Goal: Task Accomplishment & Management: Complete application form

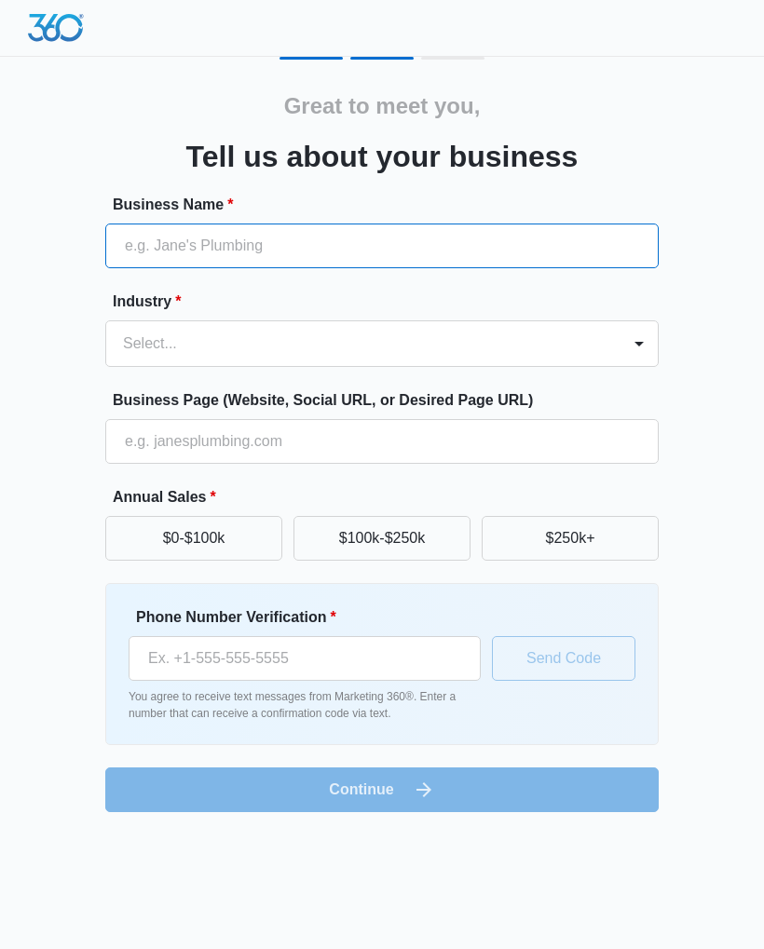
click at [563, 243] on input "Business Name *" at bounding box center [381, 246] width 553 height 45
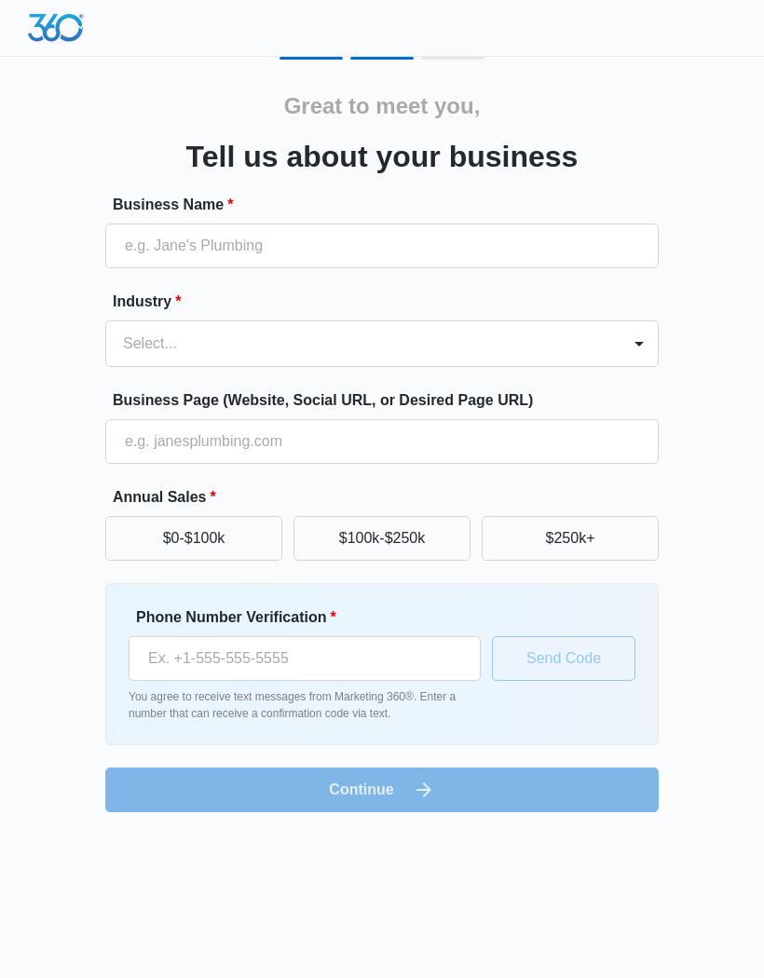
type input "A-List Construction"
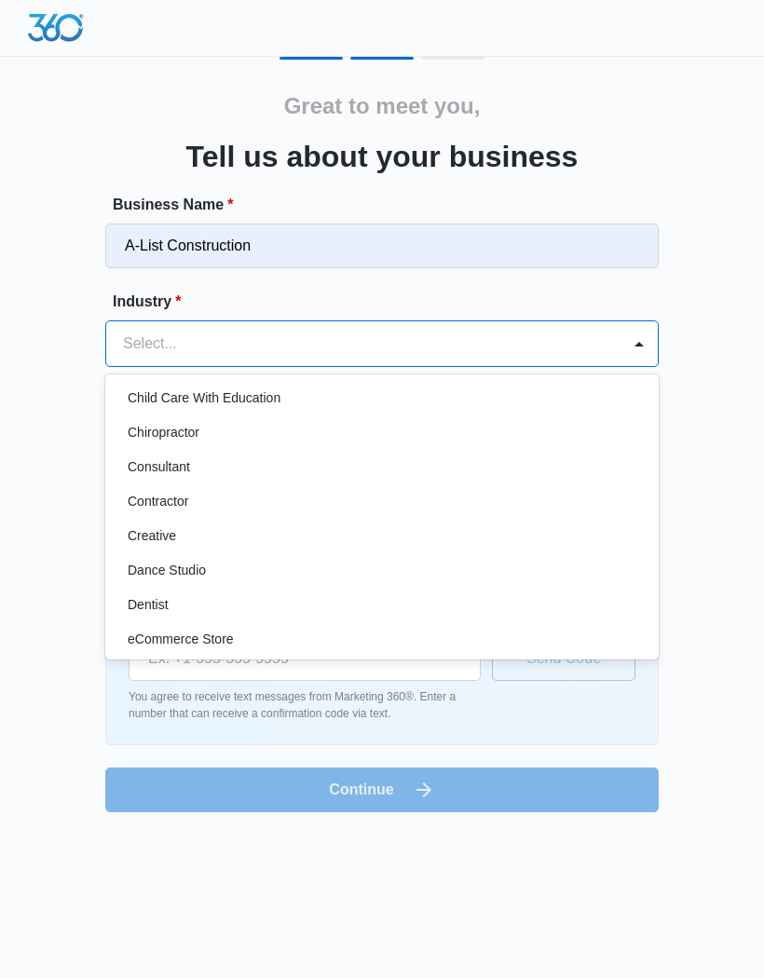
scroll to position [219, 0]
click at [148, 508] on p "Contractor" at bounding box center [158, 502] width 61 height 20
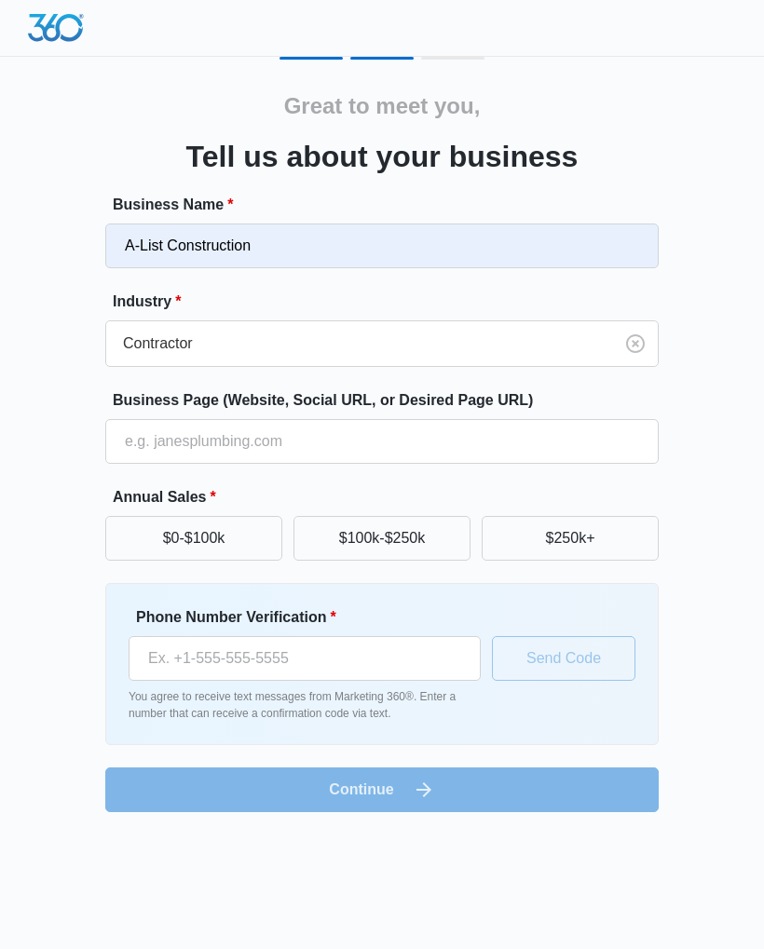
click at [418, 532] on button "$100k-$250k" at bounding box center [381, 538] width 177 height 45
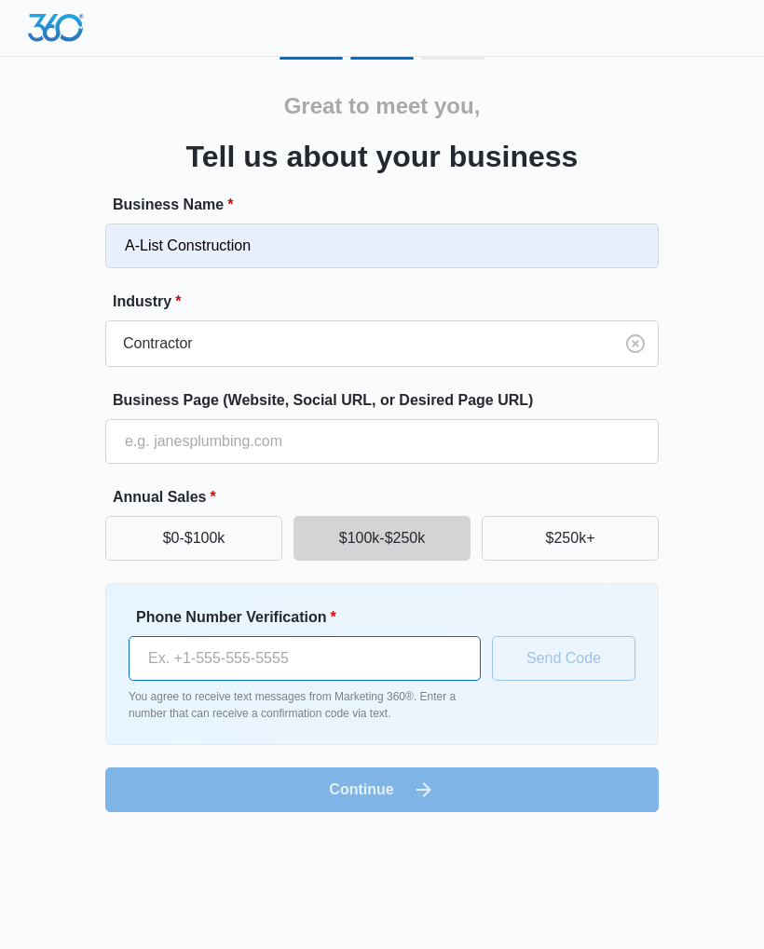
click at [184, 657] on input "Phone Number Verification *" at bounding box center [305, 658] width 352 height 45
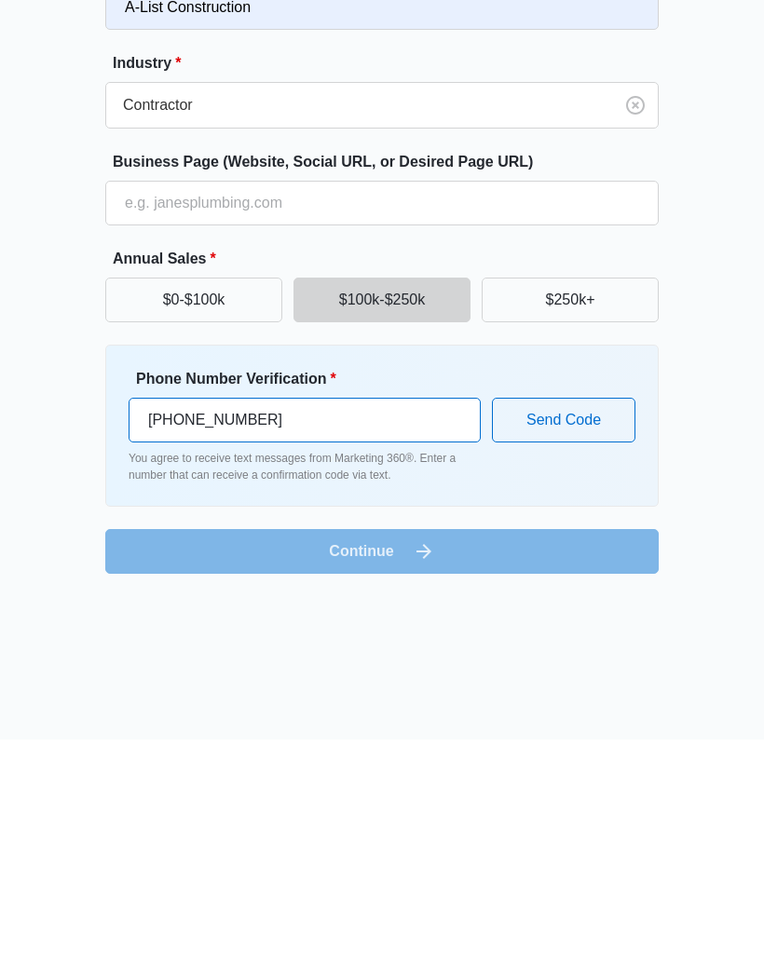
type input "[PHONE_NUMBER]"
click at [582, 636] on button "Send Code" at bounding box center [563, 658] width 143 height 45
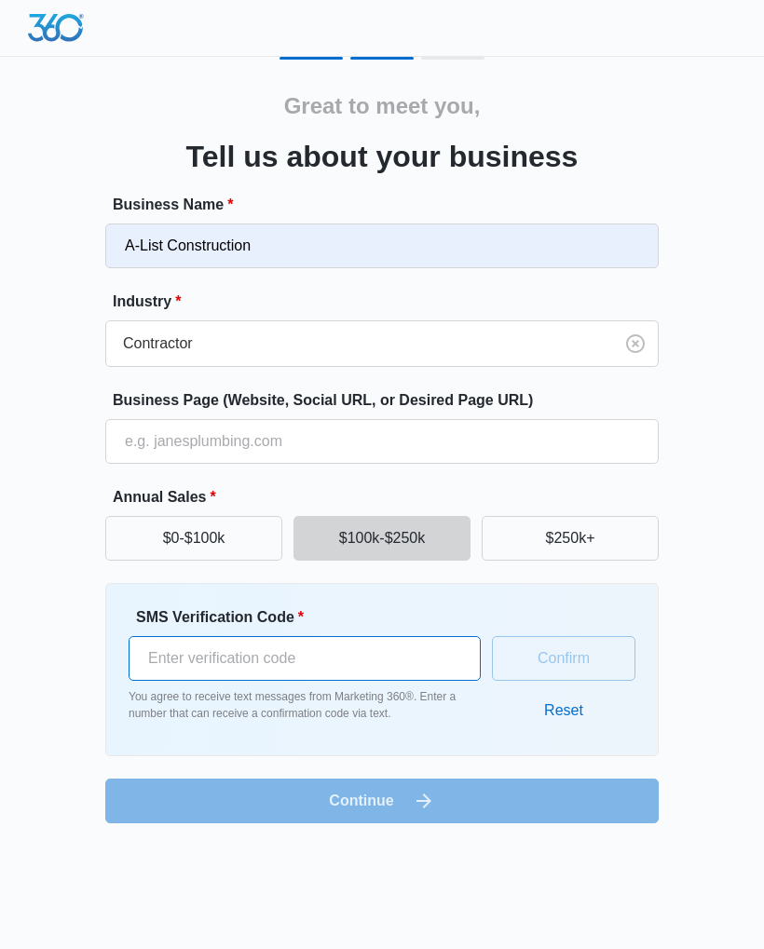
click at [400, 654] on input "SMS Verification Code *" at bounding box center [305, 658] width 352 height 45
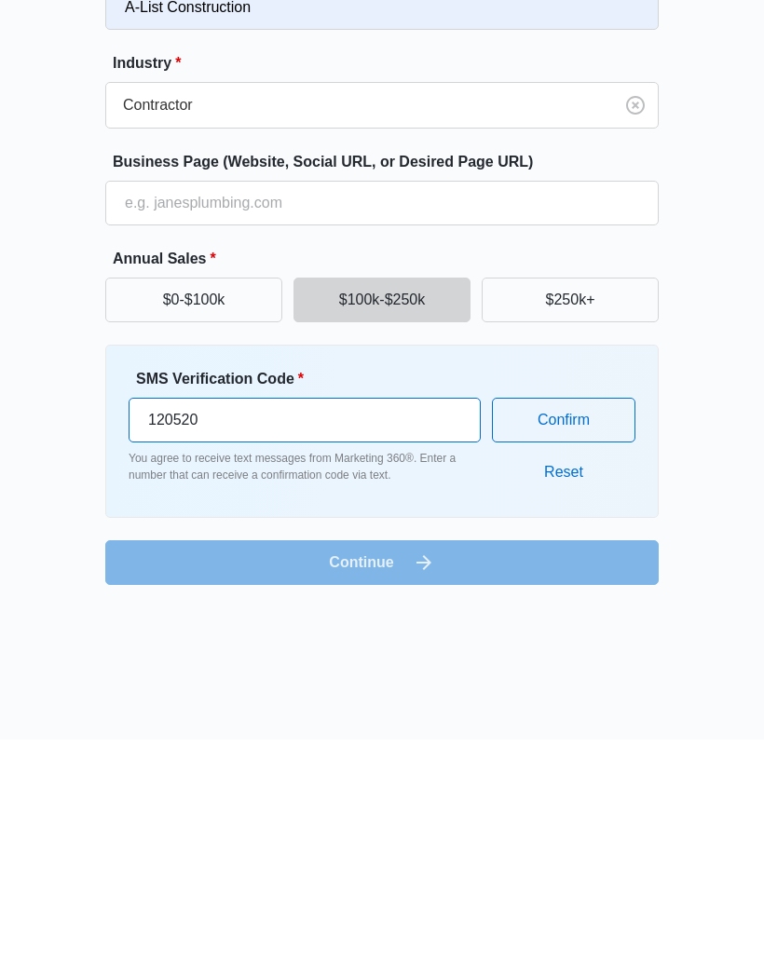
type input "120520"
click at [592, 636] on button "Confirm" at bounding box center [563, 658] width 143 height 45
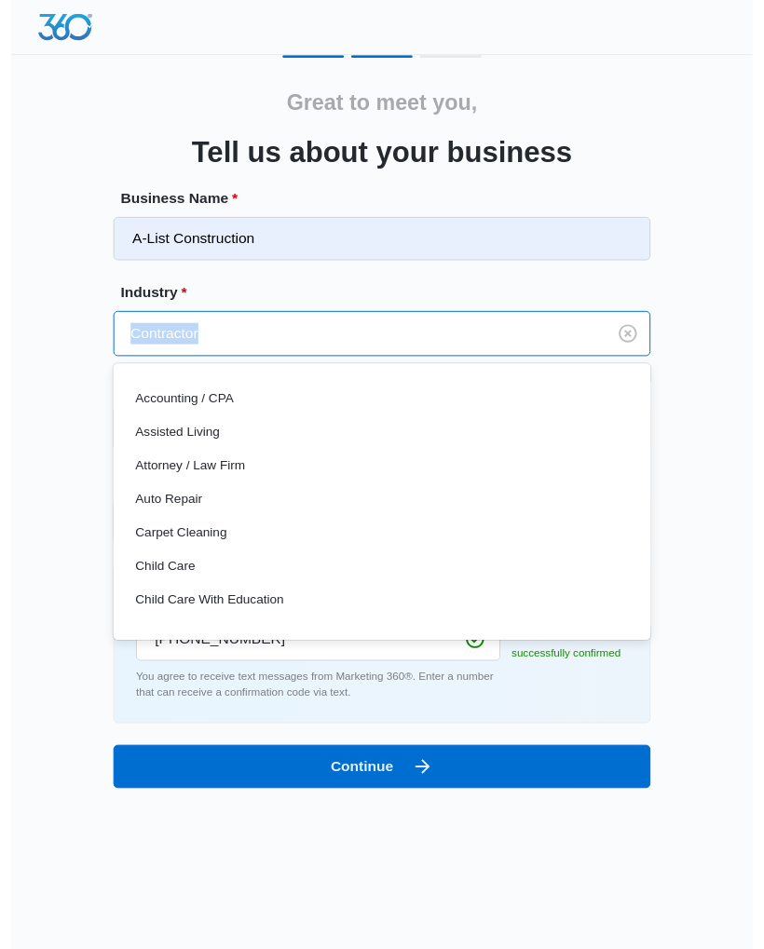
scroll to position [108, 0]
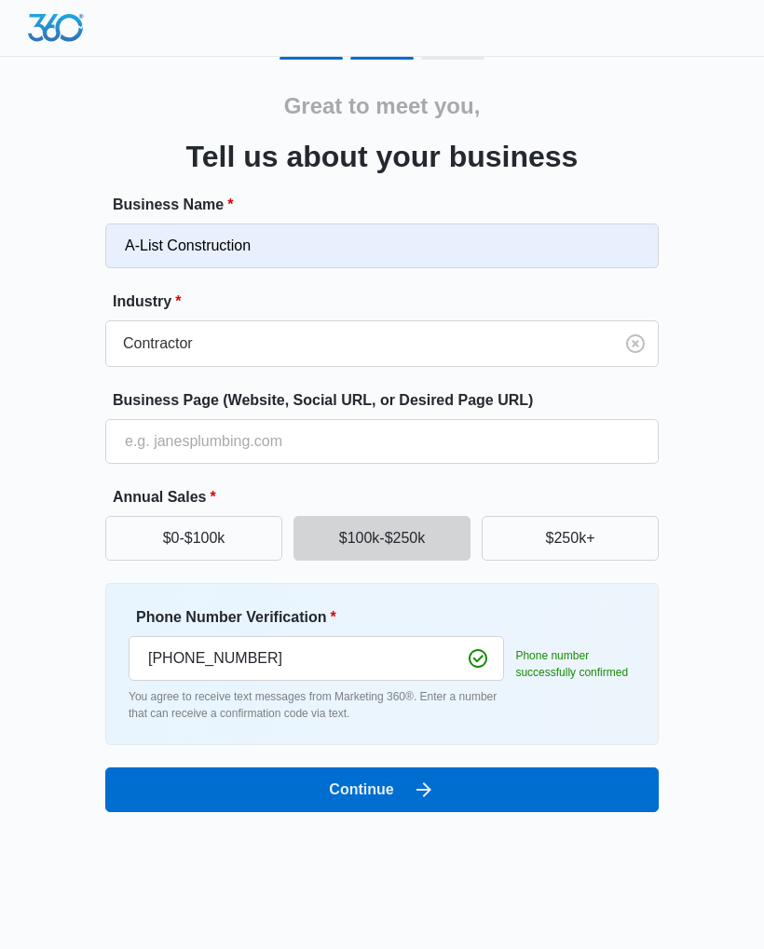
click at [715, 551] on div "Great to meet you, Tell us about your business Business Name * A-List Construct…" at bounding box center [383, 435] width 726 height 756
click at [555, 786] on button "Continue" at bounding box center [381, 790] width 553 height 45
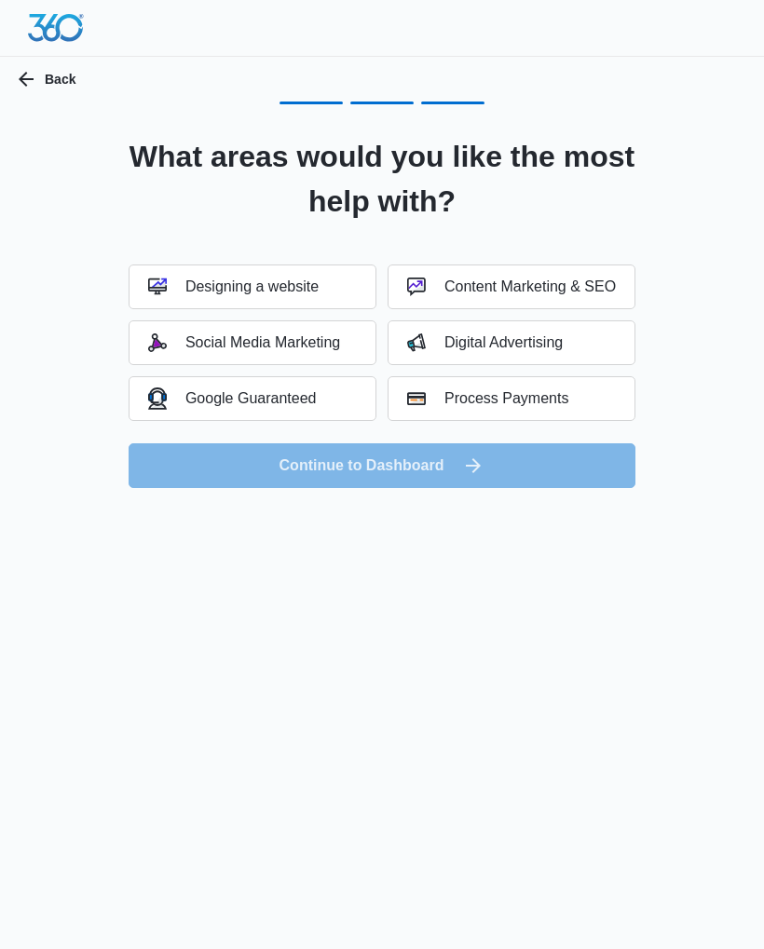
click at [211, 398] on div "Google Guaranteed" at bounding box center [232, 398] width 169 height 21
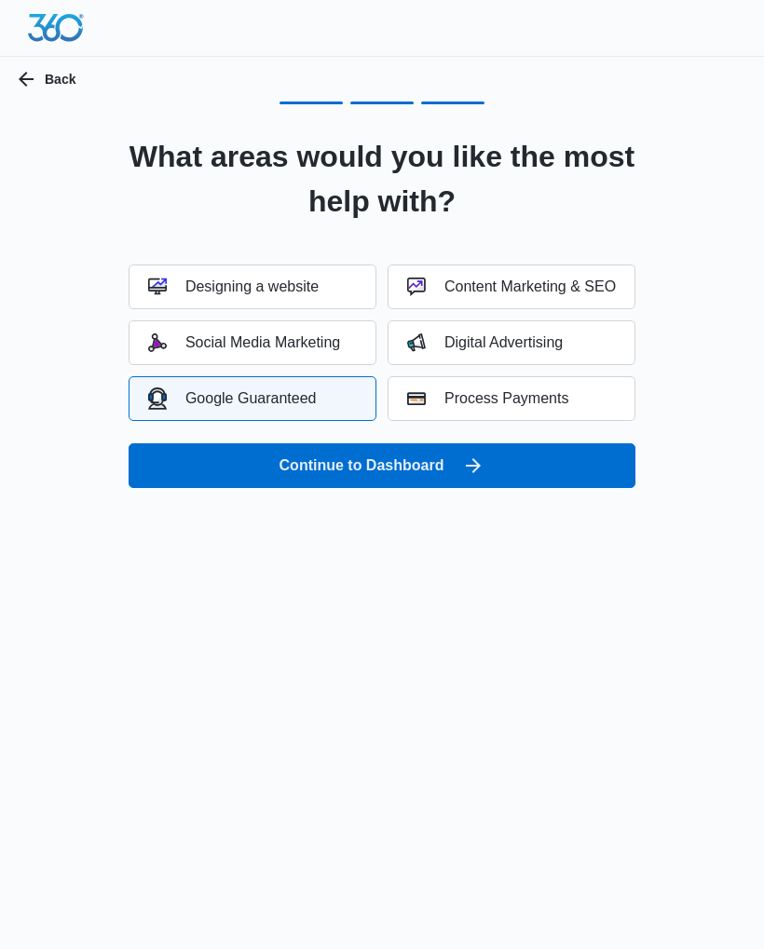
click at [558, 348] on div "Digital Advertising" at bounding box center [485, 343] width 156 height 19
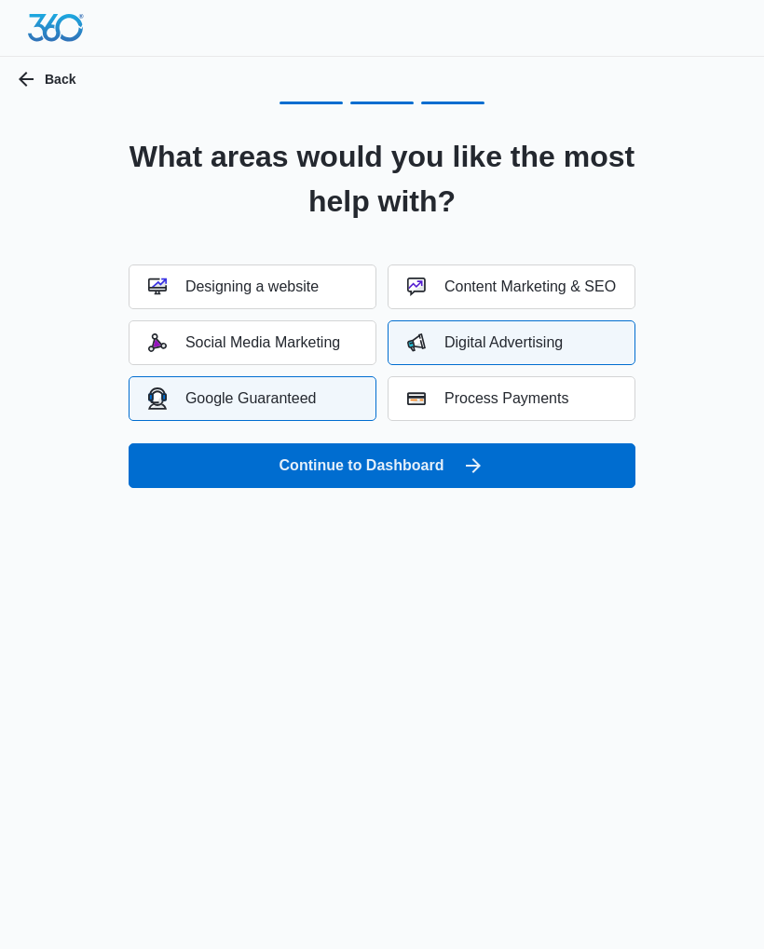
click at [515, 468] on button "Continue to Dashboard" at bounding box center [382, 465] width 507 height 45
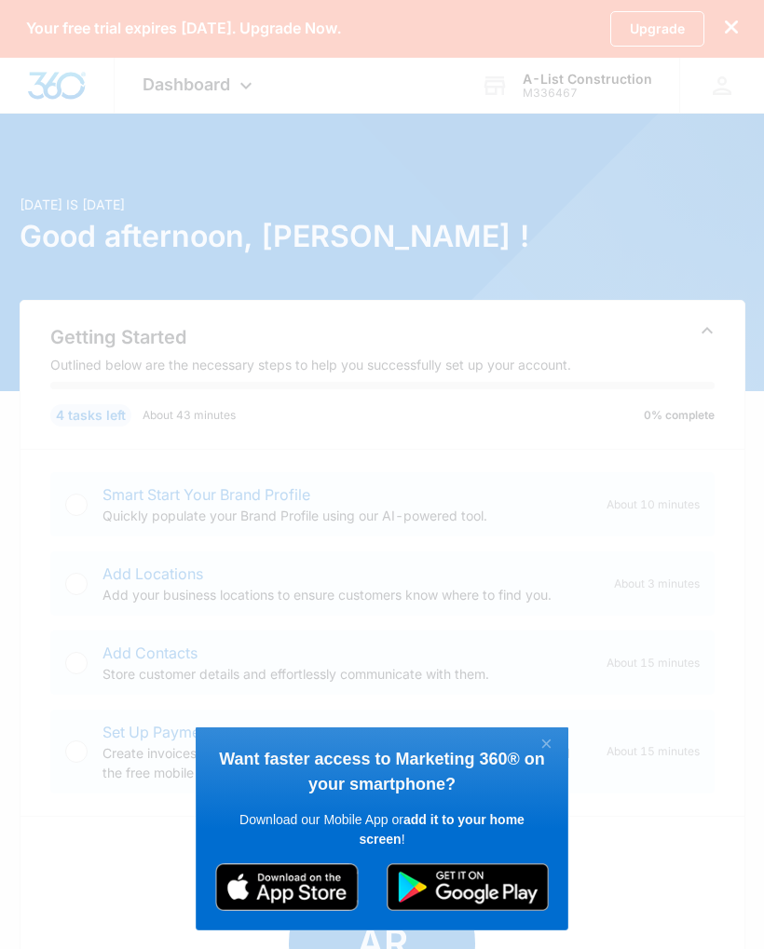
click appcues "× Want faster access to Marketing 360® on your smartphone? Download our Mobile …"
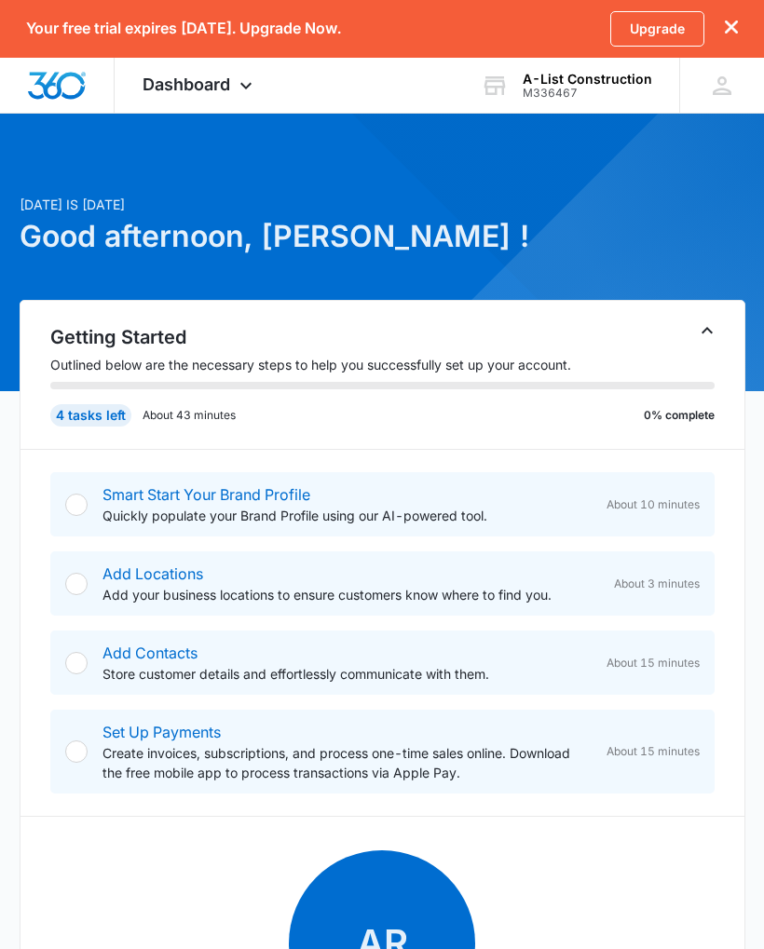
click at [69, 576] on div at bounding box center [76, 584] width 22 height 22
click at [142, 576] on link "Add Locations" at bounding box center [152, 574] width 101 height 19
